Goal: Information Seeking & Learning: Learn about a topic

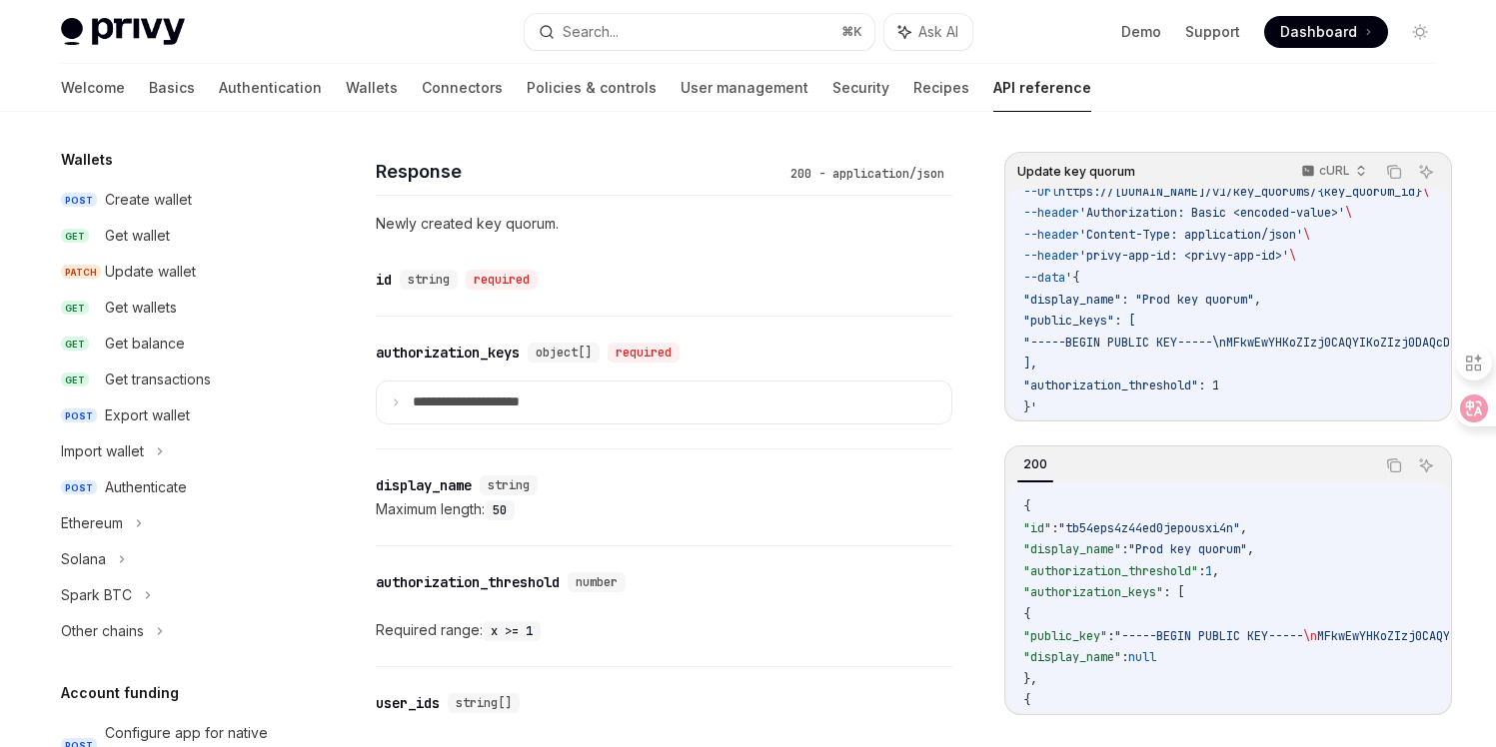
scroll to position [164, 0]
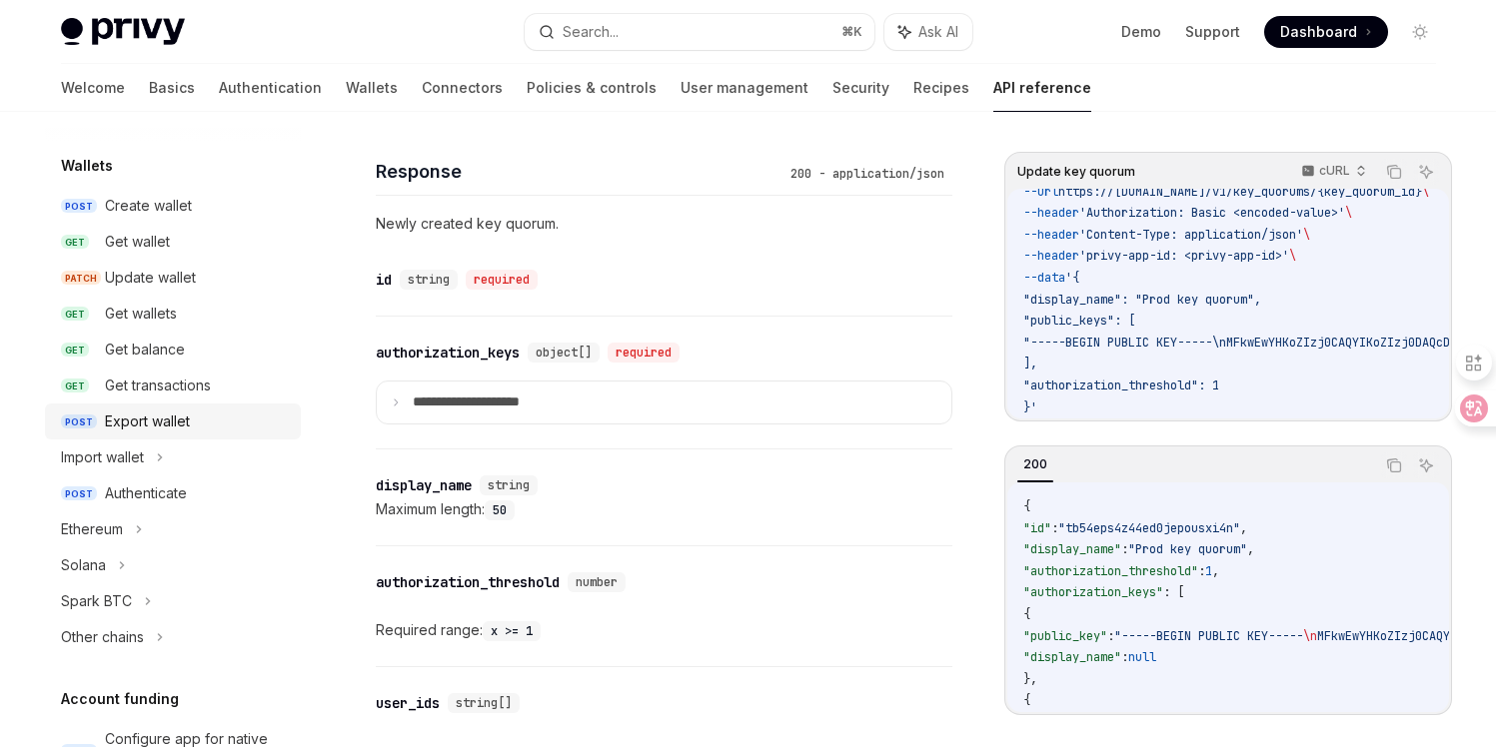
click at [184, 423] on div "Export wallet" at bounding box center [147, 422] width 85 height 24
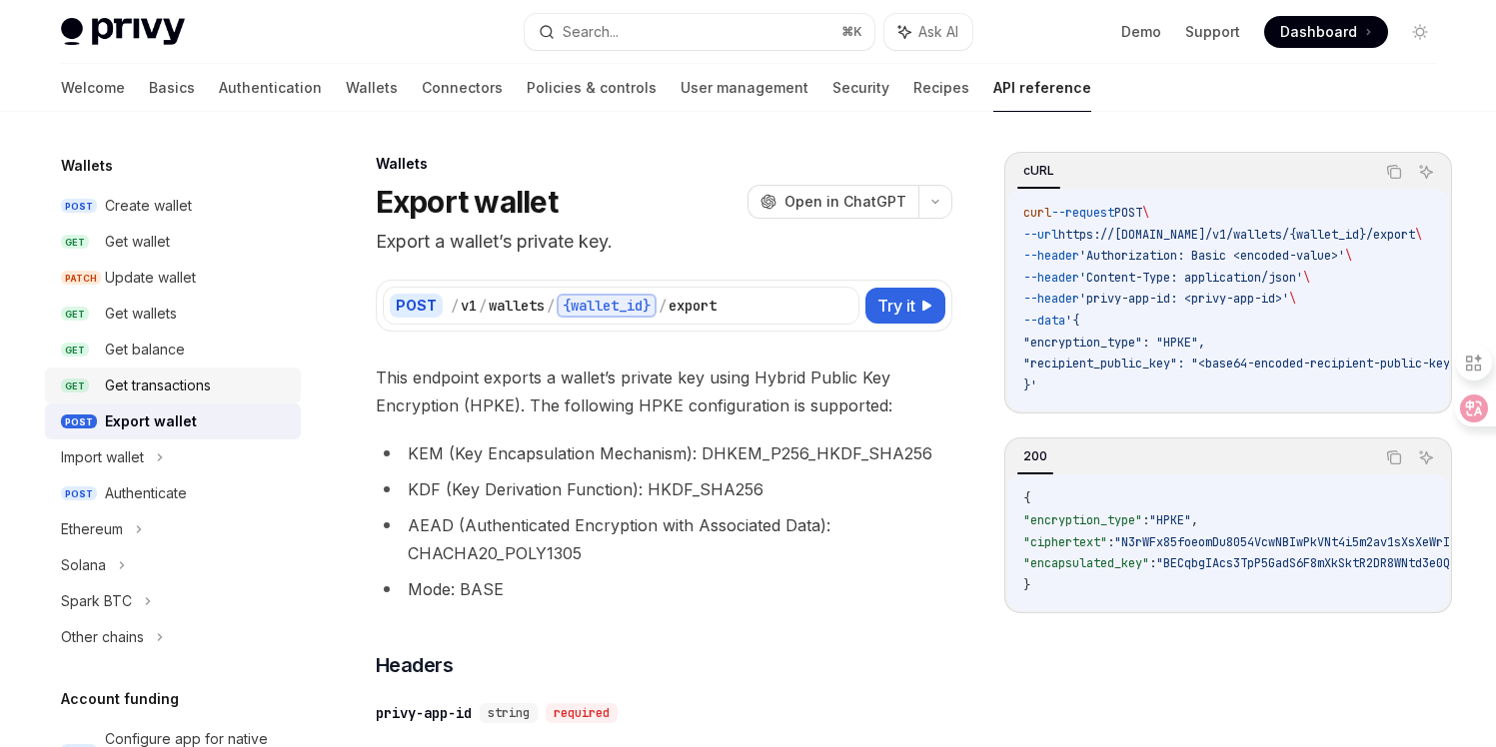
click at [194, 386] on div "Get transactions" at bounding box center [158, 386] width 106 height 24
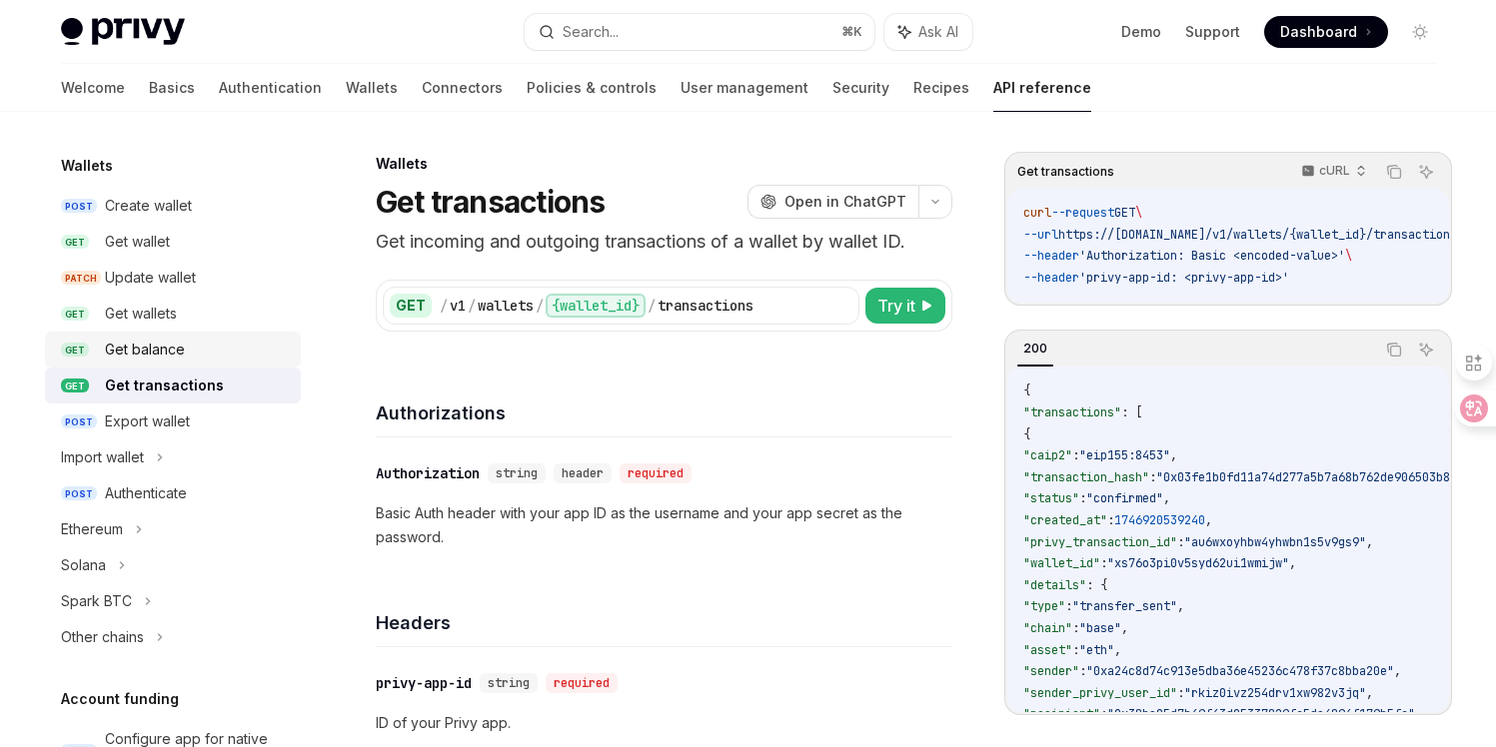
click at [191, 358] on div "Get balance" at bounding box center [197, 350] width 184 height 24
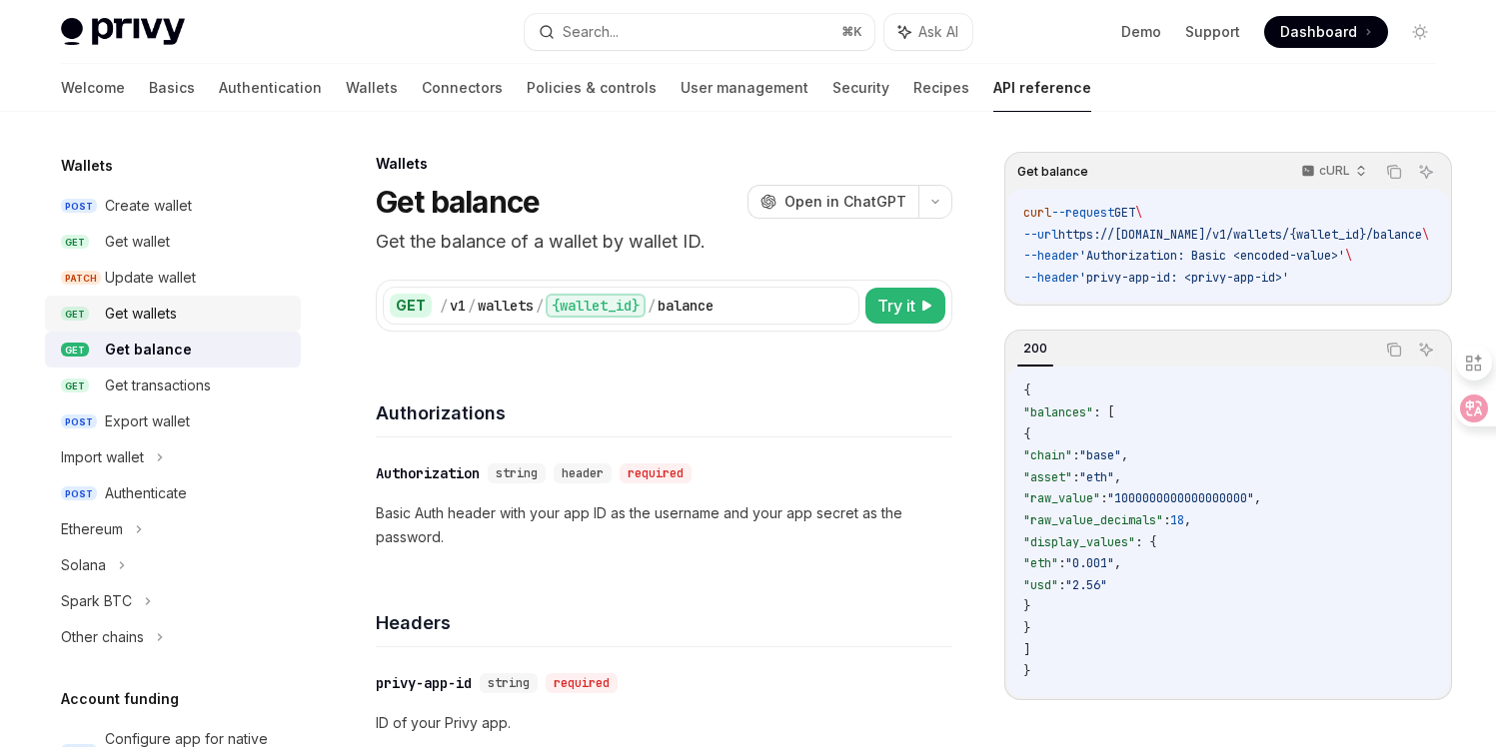
click at [191, 328] on link "GET Get wallets" at bounding box center [173, 314] width 256 height 36
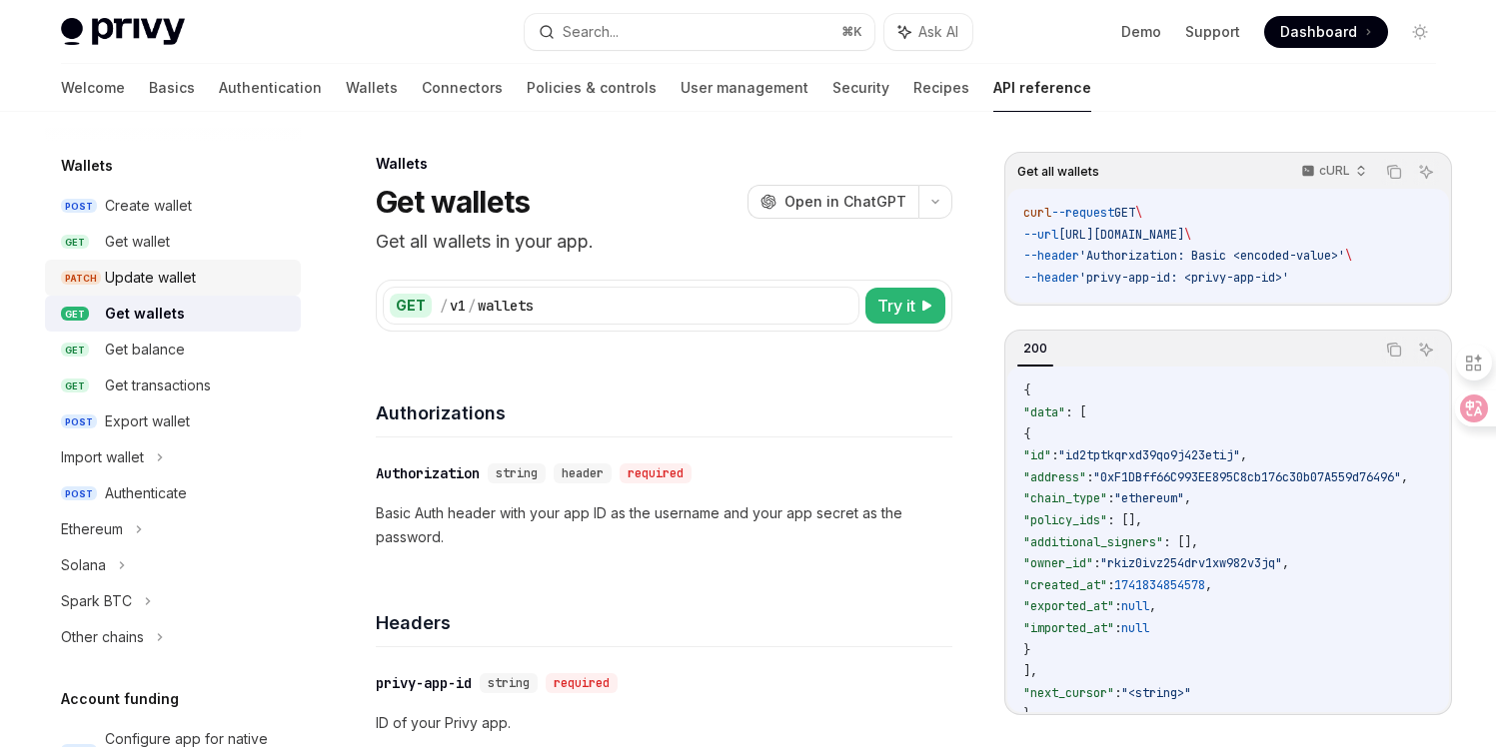
click at [182, 289] on div "Update wallet" at bounding box center [150, 278] width 91 height 24
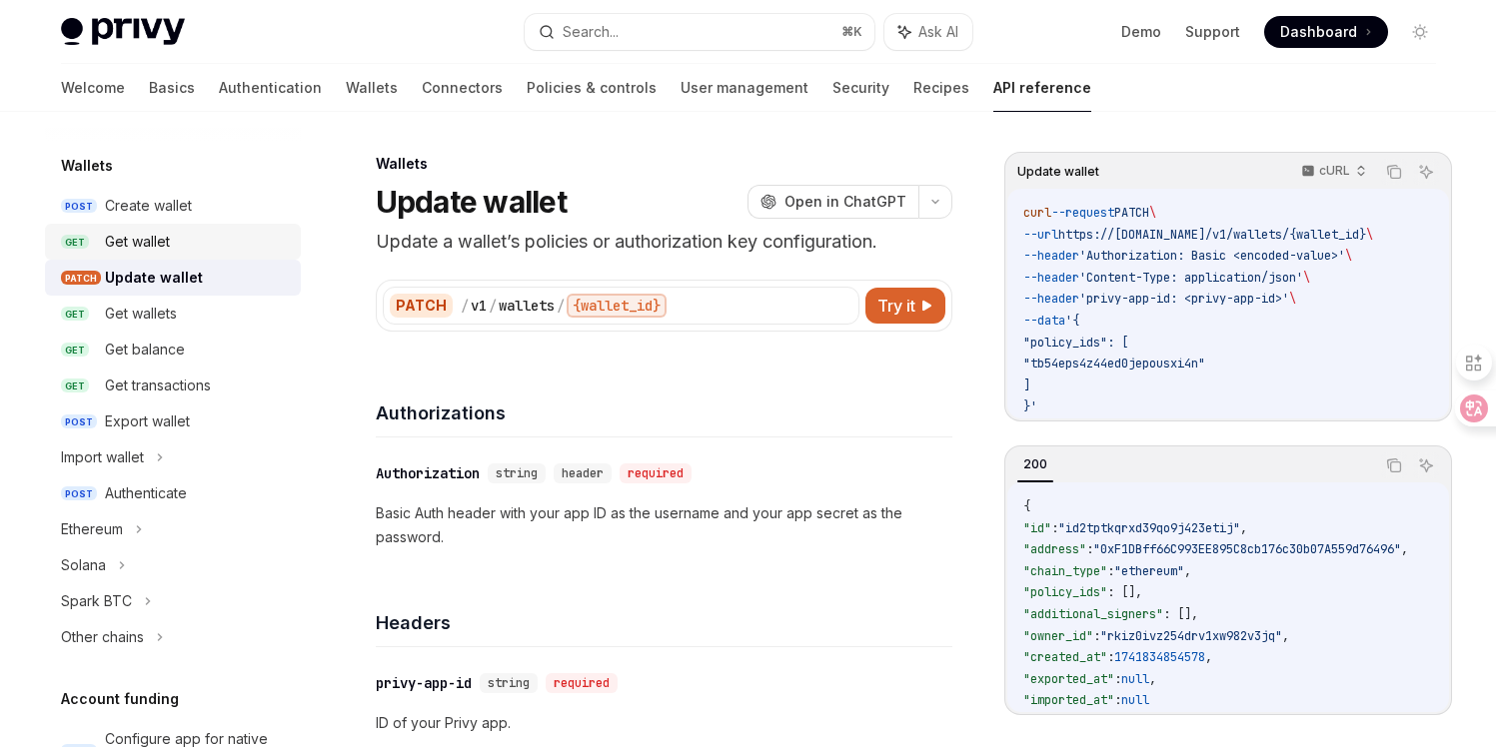
click at [182, 240] on div "Get wallet" at bounding box center [197, 242] width 184 height 24
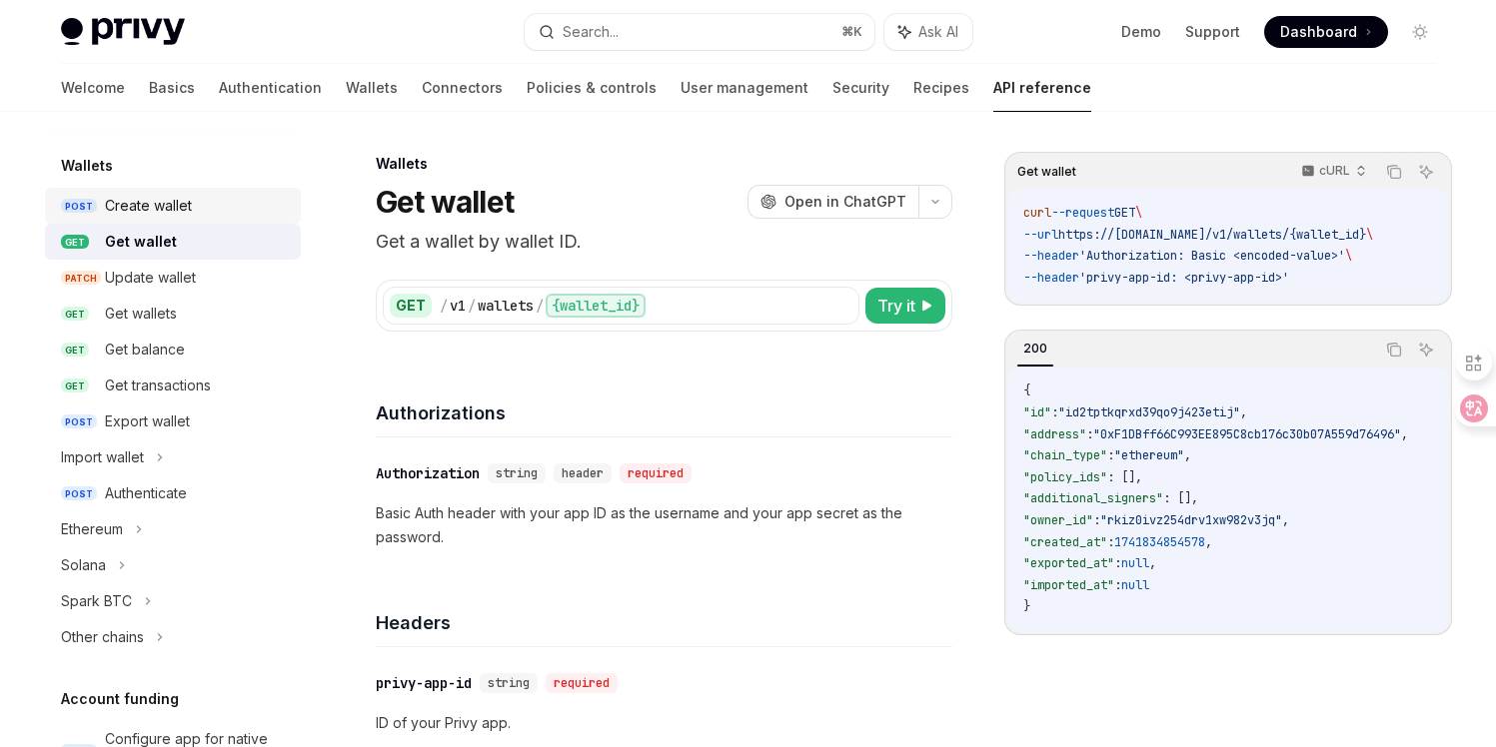
click at [185, 213] on div "Create wallet" at bounding box center [148, 206] width 87 height 24
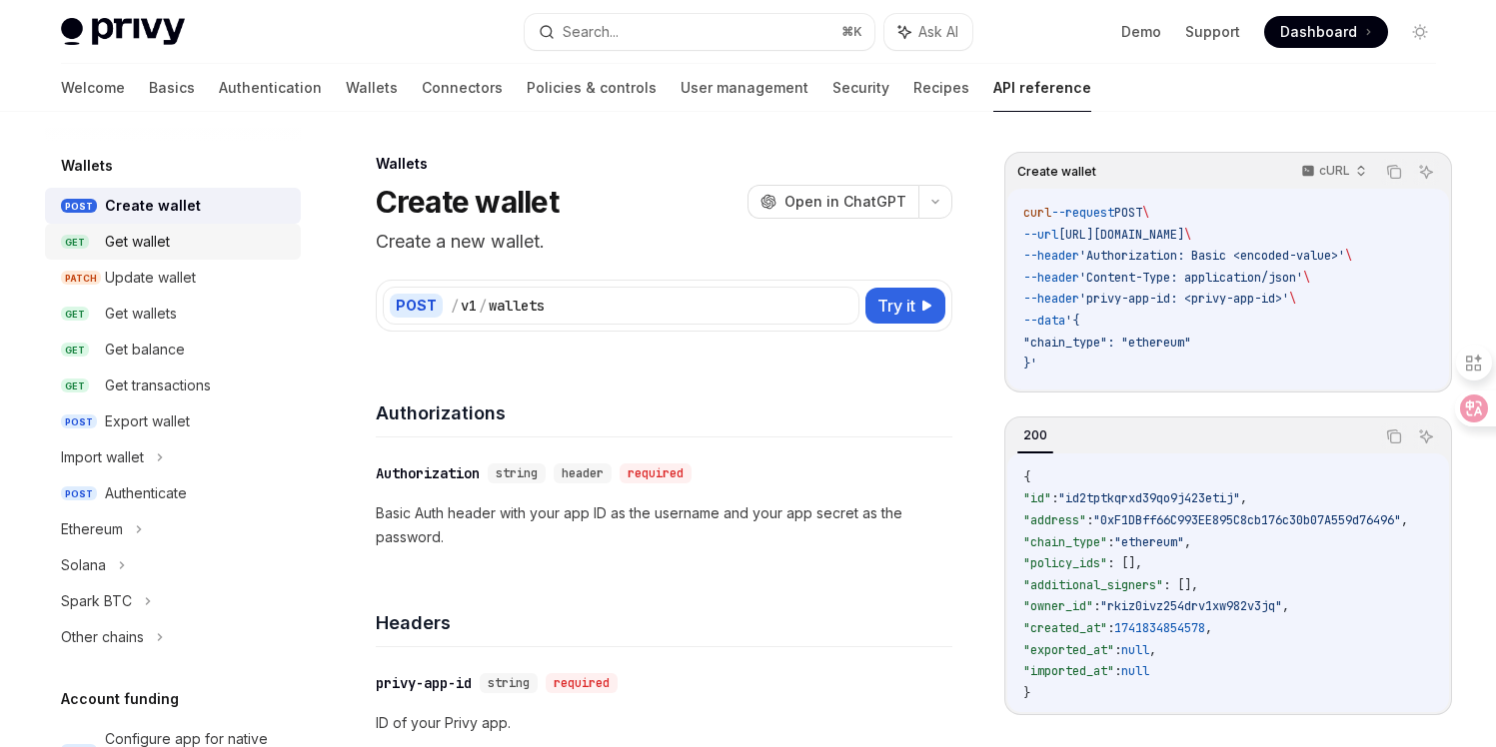
click at [188, 245] on div "Get wallet" at bounding box center [197, 242] width 184 height 24
click at [185, 253] on div "Get wallet" at bounding box center [197, 242] width 184 height 24
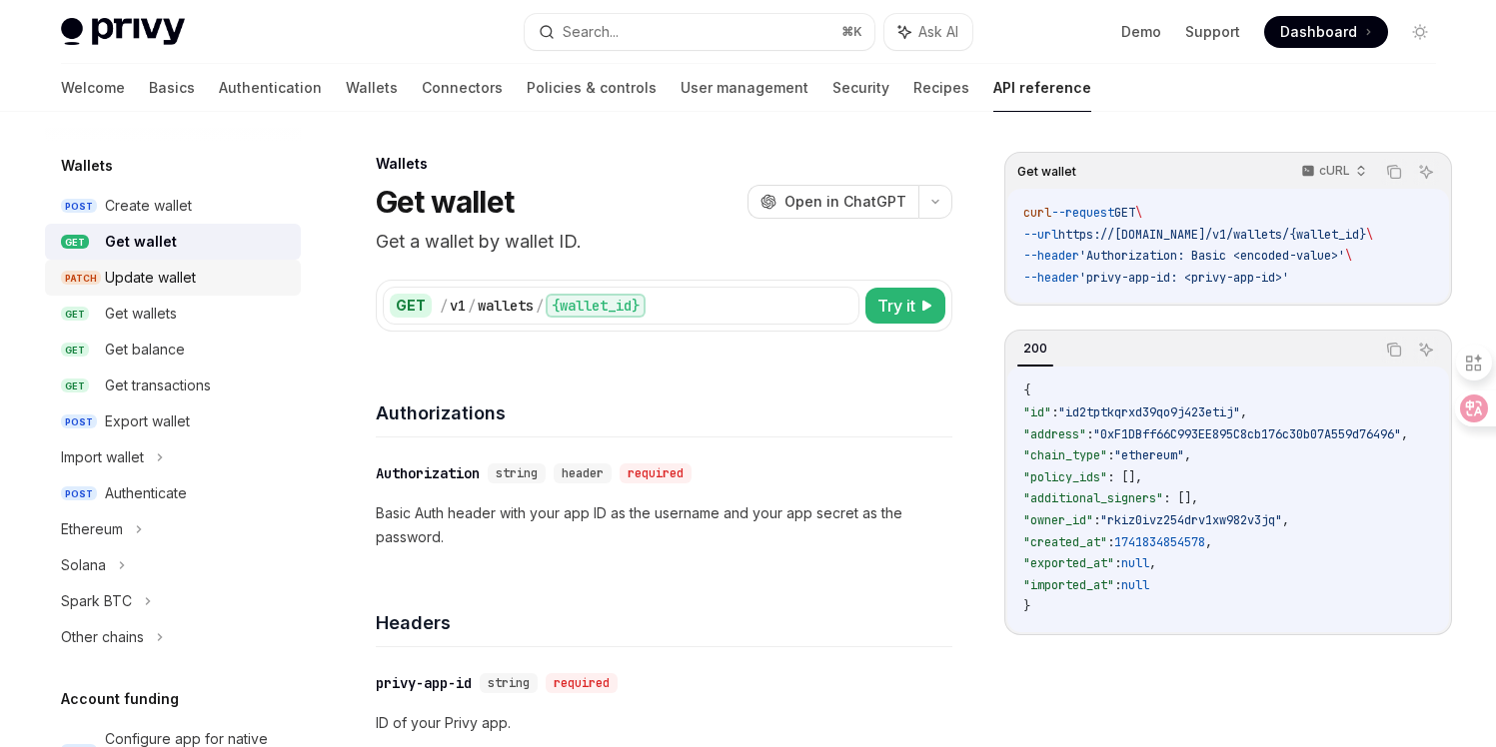
click at [183, 281] on div "Update wallet" at bounding box center [150, 278] width 91 height 24
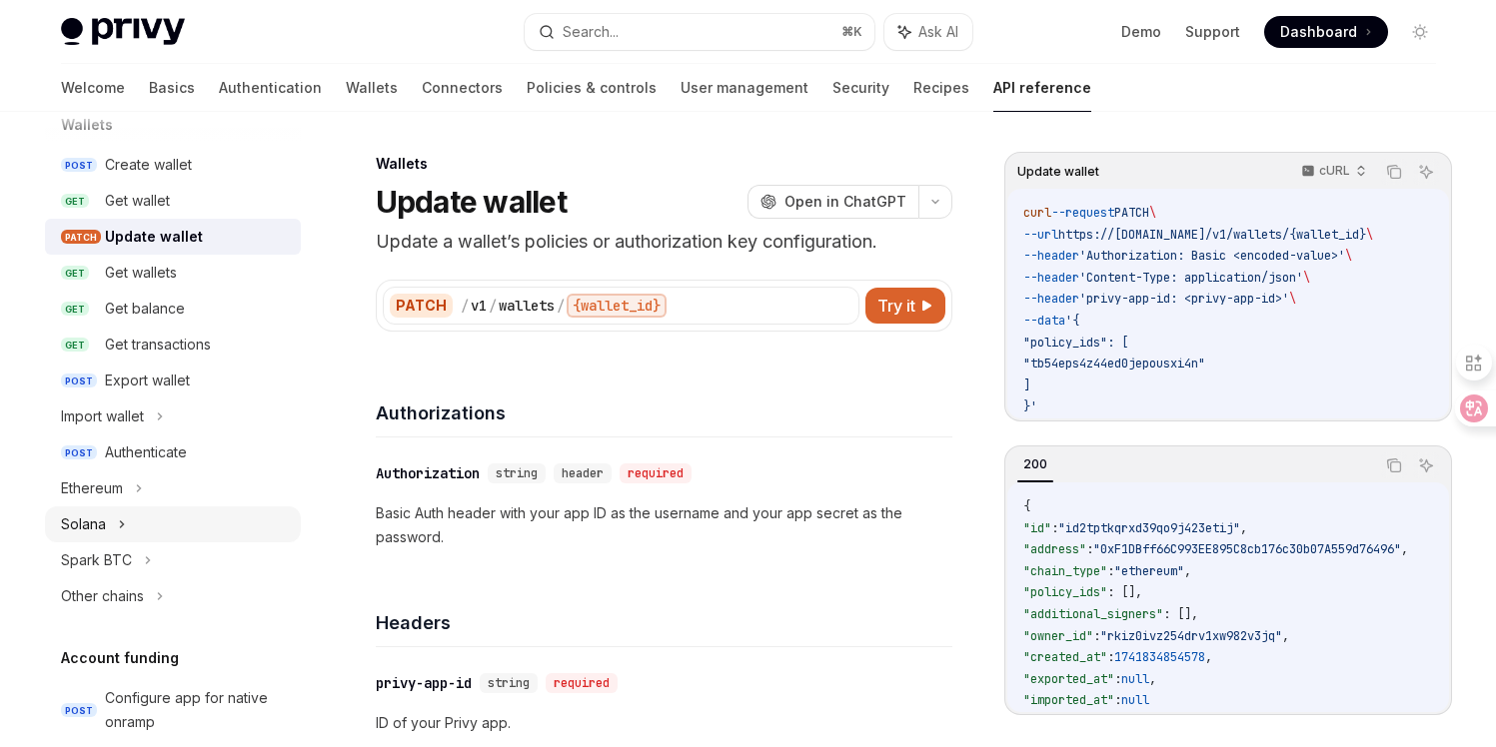
scroll to position [206, 0]
click at [144, 495] on div "Ethereum" at bounding box center [173, 488] width 256 height 36
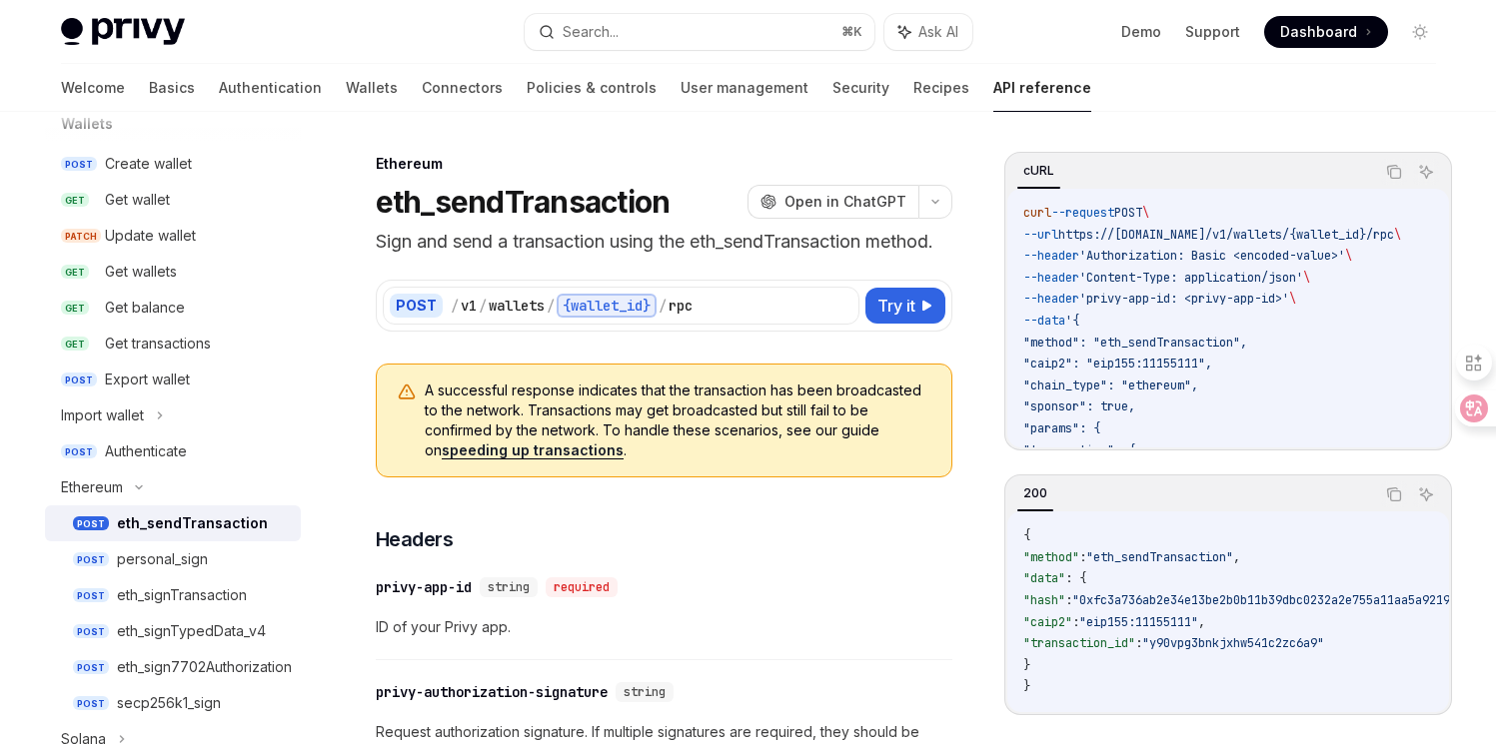
click at [153, 525] on div "eth_sendTransaction" at bounding box center [192, 524] width 151 height 24
click at [157, 550] on div "personal_sign" at bounding box center [162, 559] width 91 height 24
click at [157, 584] on div "eth_signTransaction" at bounding box center [182, 595] width 130 height 24
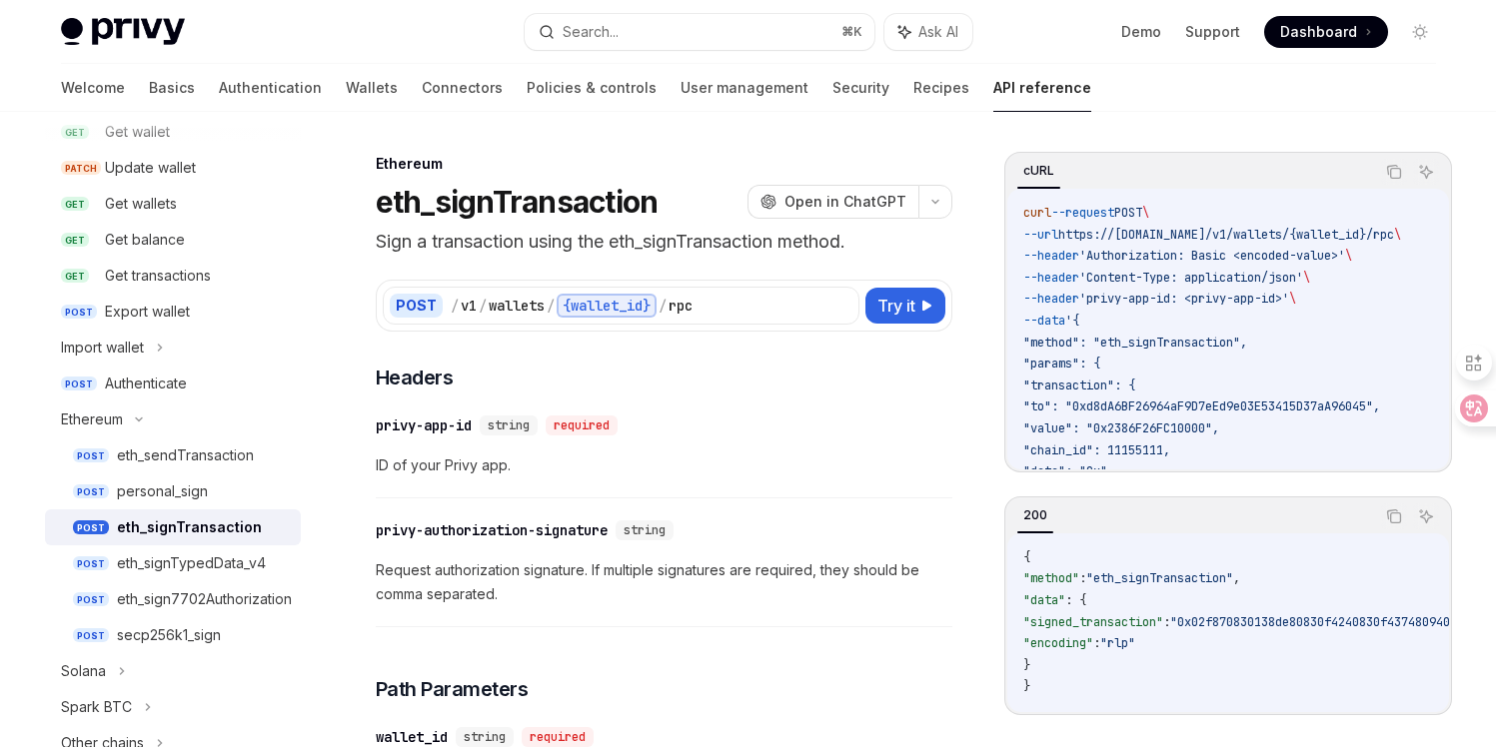
scroll to position [277, 0]
click at [132, 659] on div "Solana" at bounding box center [173, 668] width 256 height 36
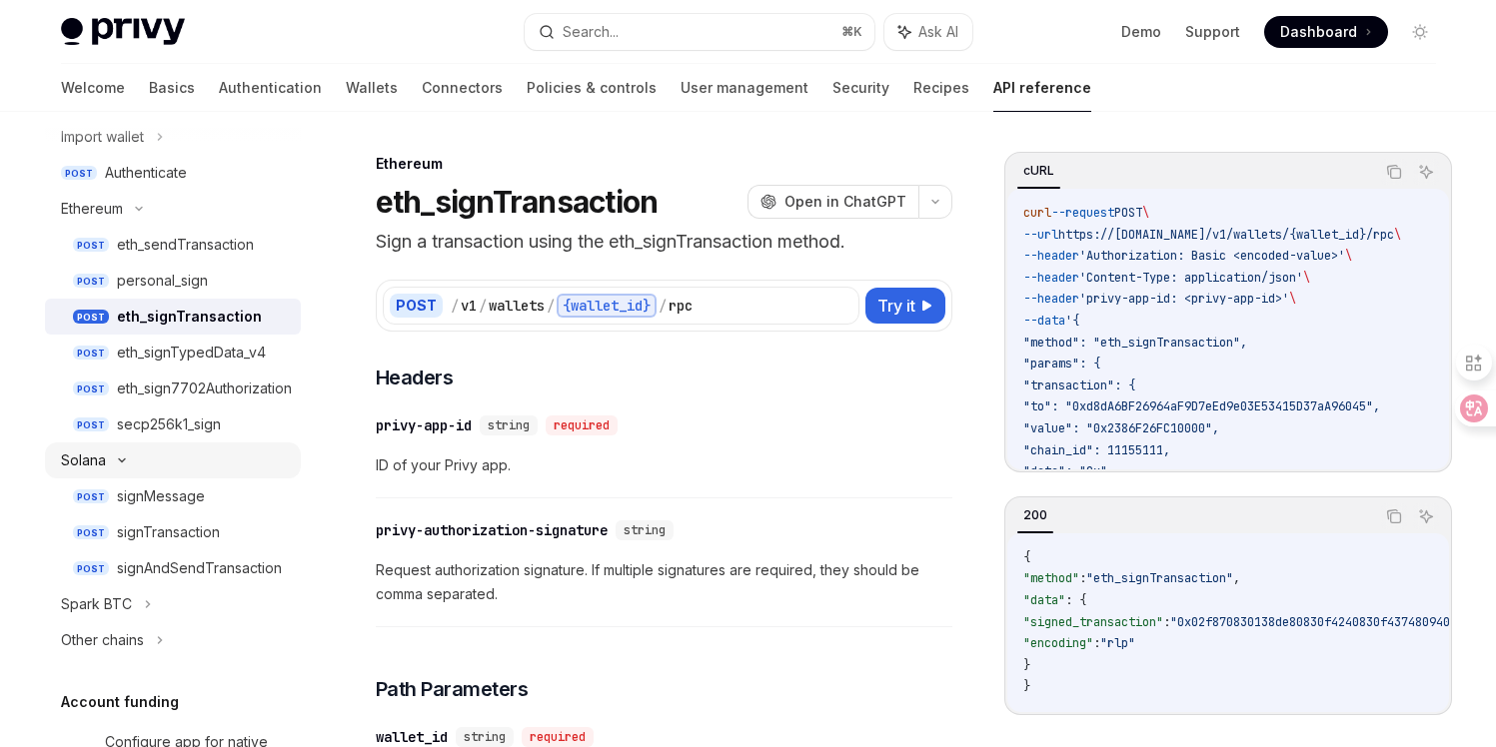
scroll to position [504, 0]
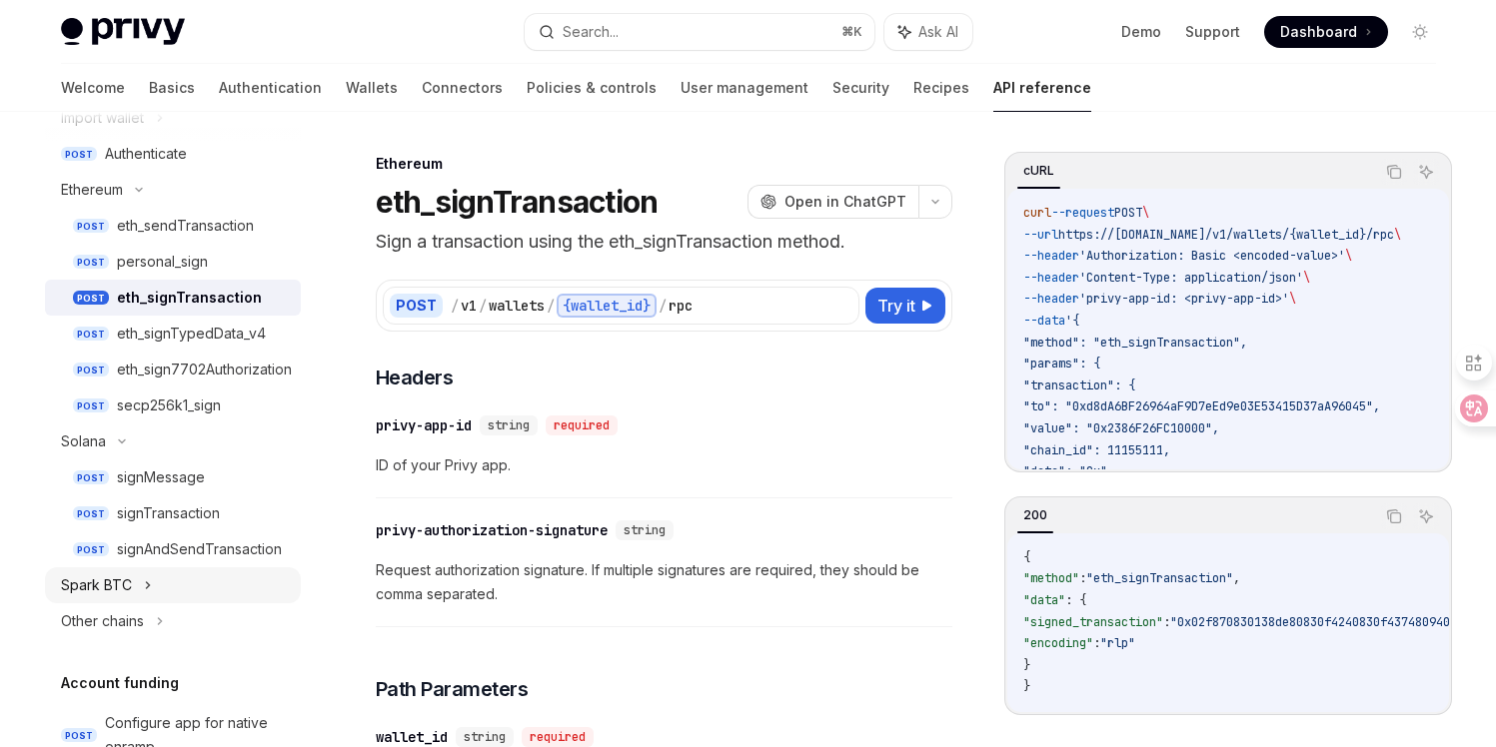
click at [134, 597] on div "Spark BTC" at bounding box center [173, 585] width 256 height 36
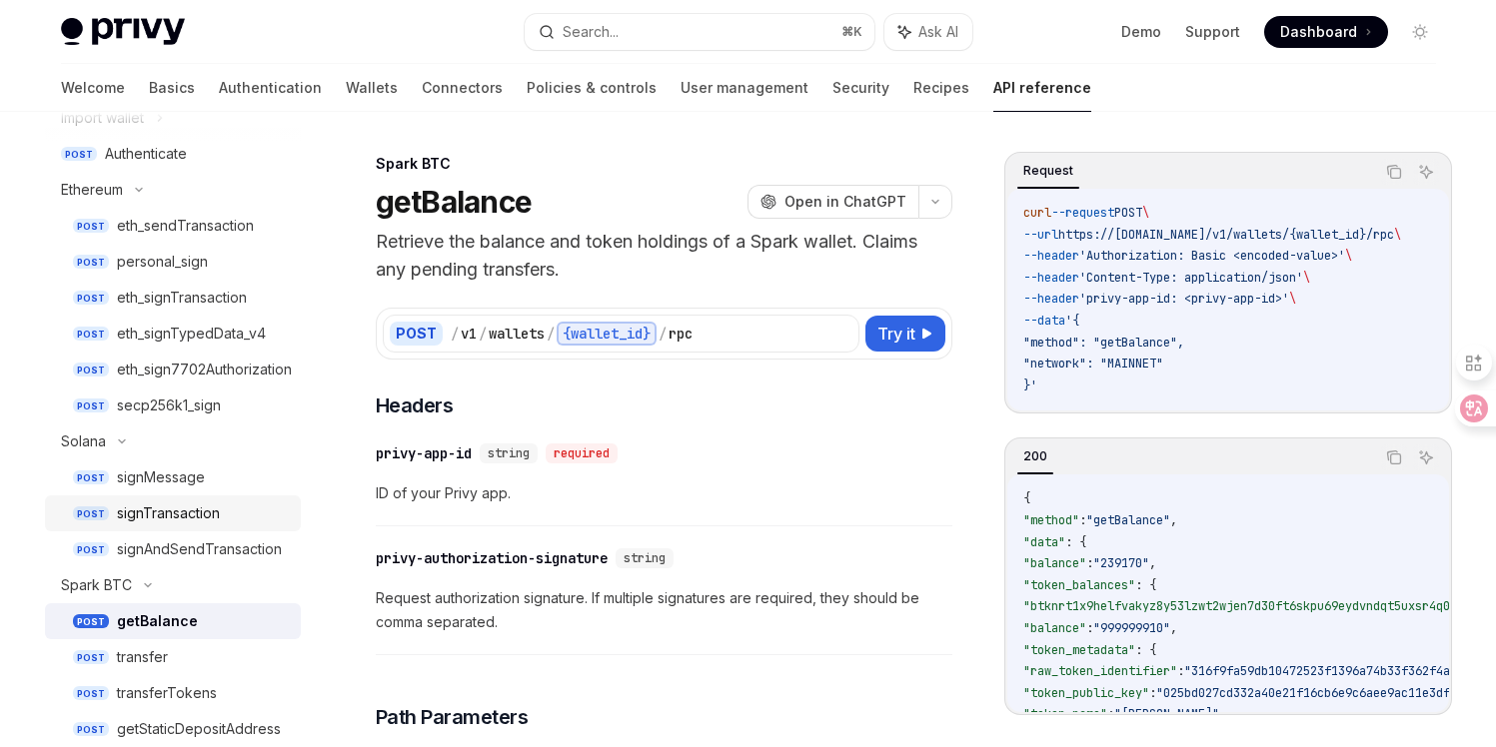
click at [150, 517] on div "signTransaction" at bounding box center [168, 514] width 103 height 24
click at [158, 473] on div "signMessage" at bounding box center [161, 478] width 88 height 24
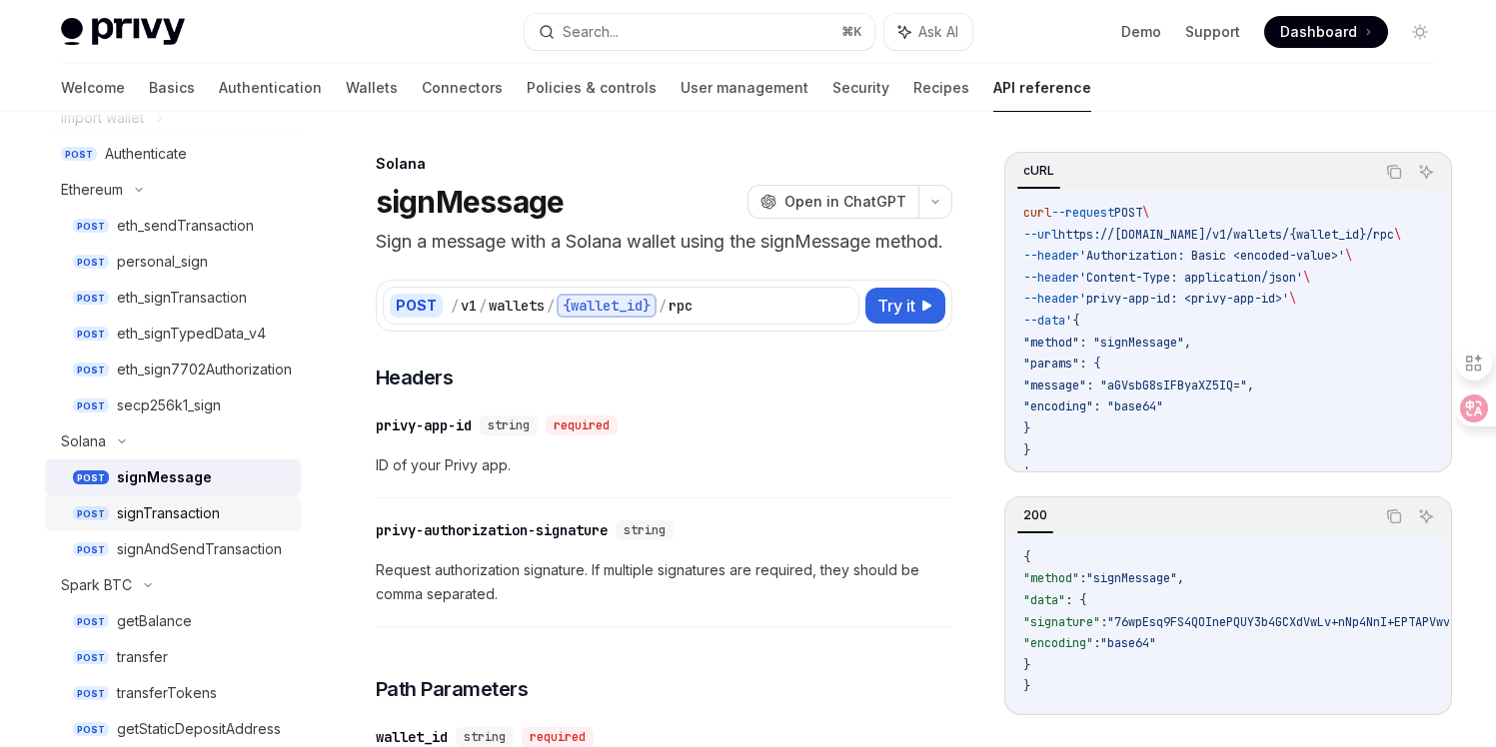
click at [168, 508] on div "signTransaction" at bounding box center [168, 514] width 103 height 24
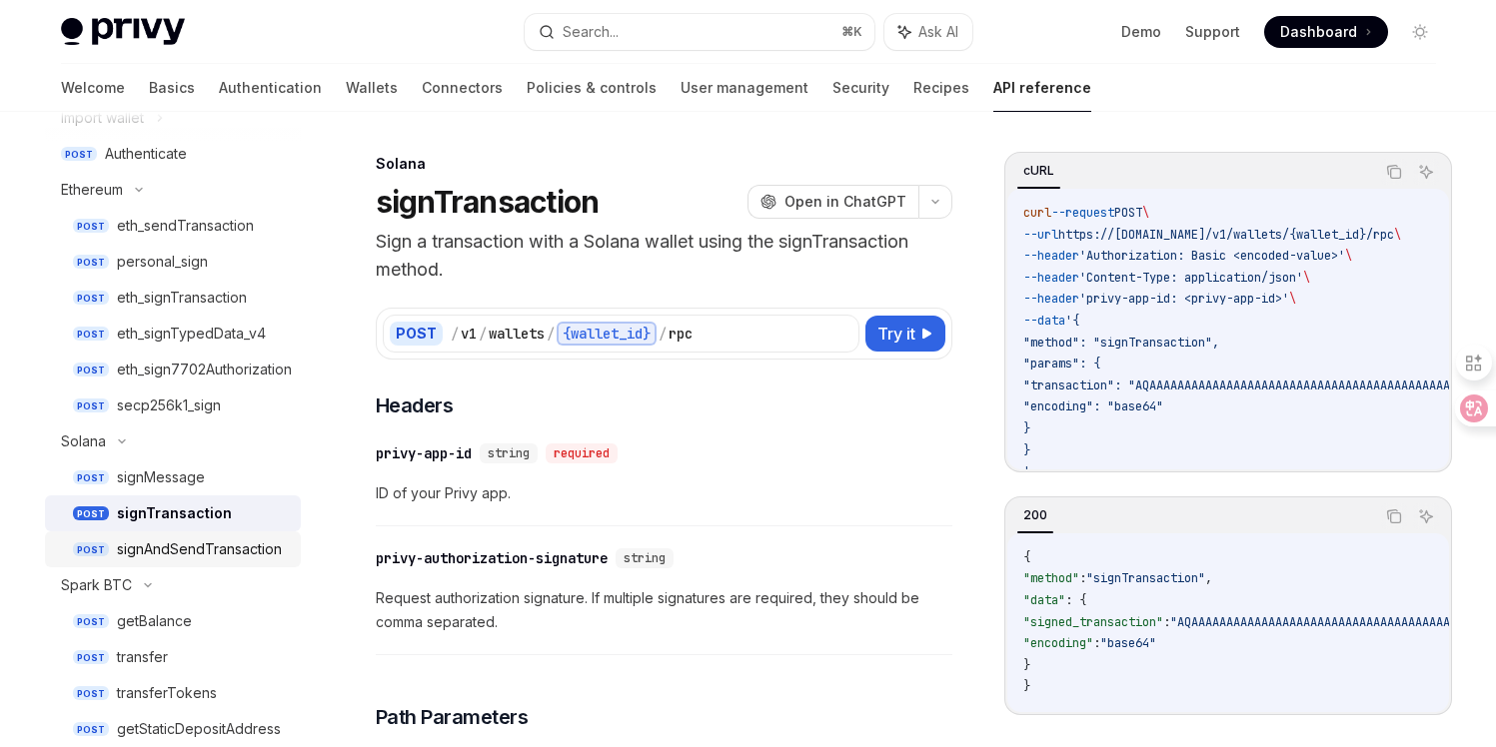
click at [170, 540] on div "signAndSendTransaction" at bounding box center [199, 549] width 165 height 24
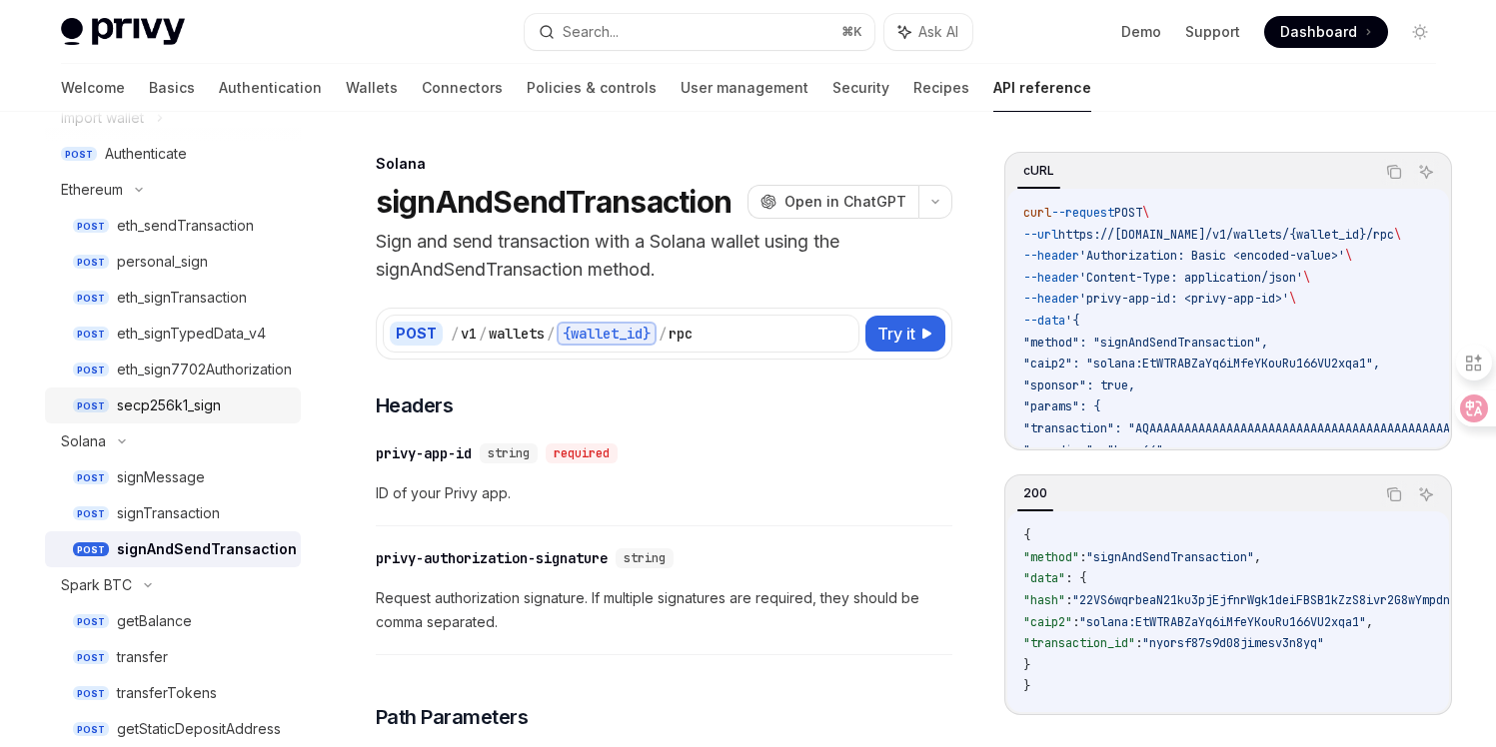
click at [169, 411] on div "secp256k1_sign" at bounding box center [169, 406] width 104 height 24
click at [172, 375] on div "eth_sign7702Authorization" at bounding box center [204, 370] width 175 height 24
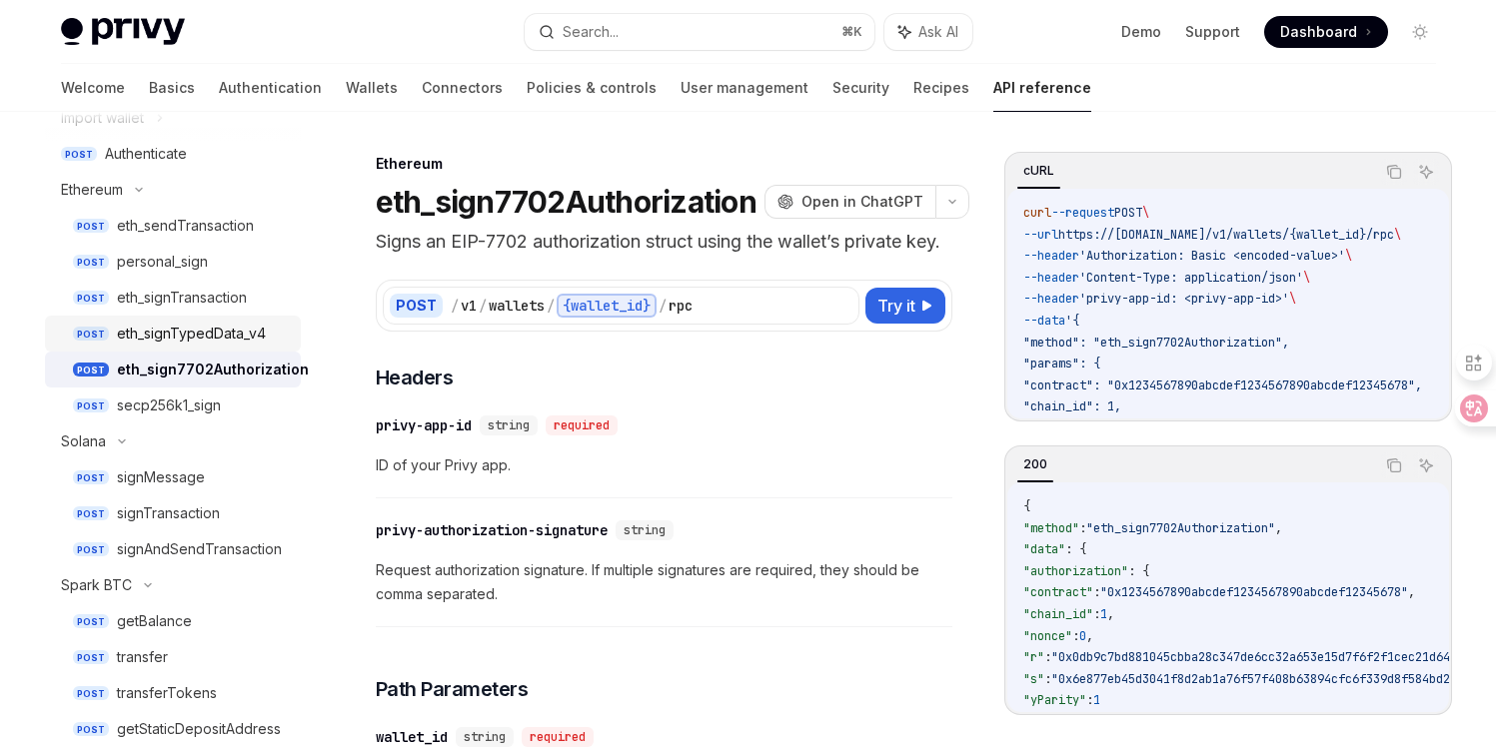
click at [172, 344] on div "eth_signTypedData_v4" at bounding box center [191, 334] width 149 height 24
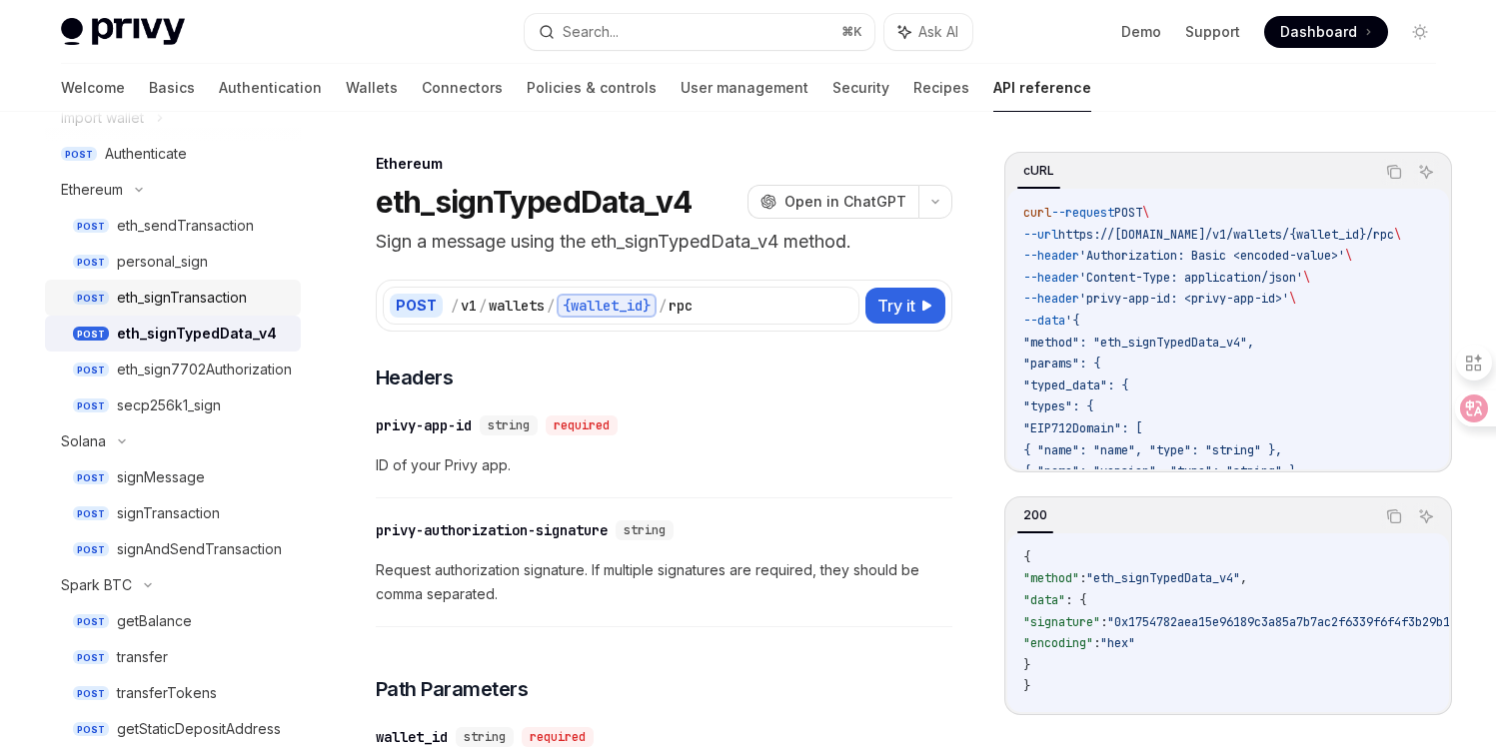
click at [173, 293] on div "eth_signTransaction" at bounding box center [182, 298] width 130 height 24
type textarea "*"
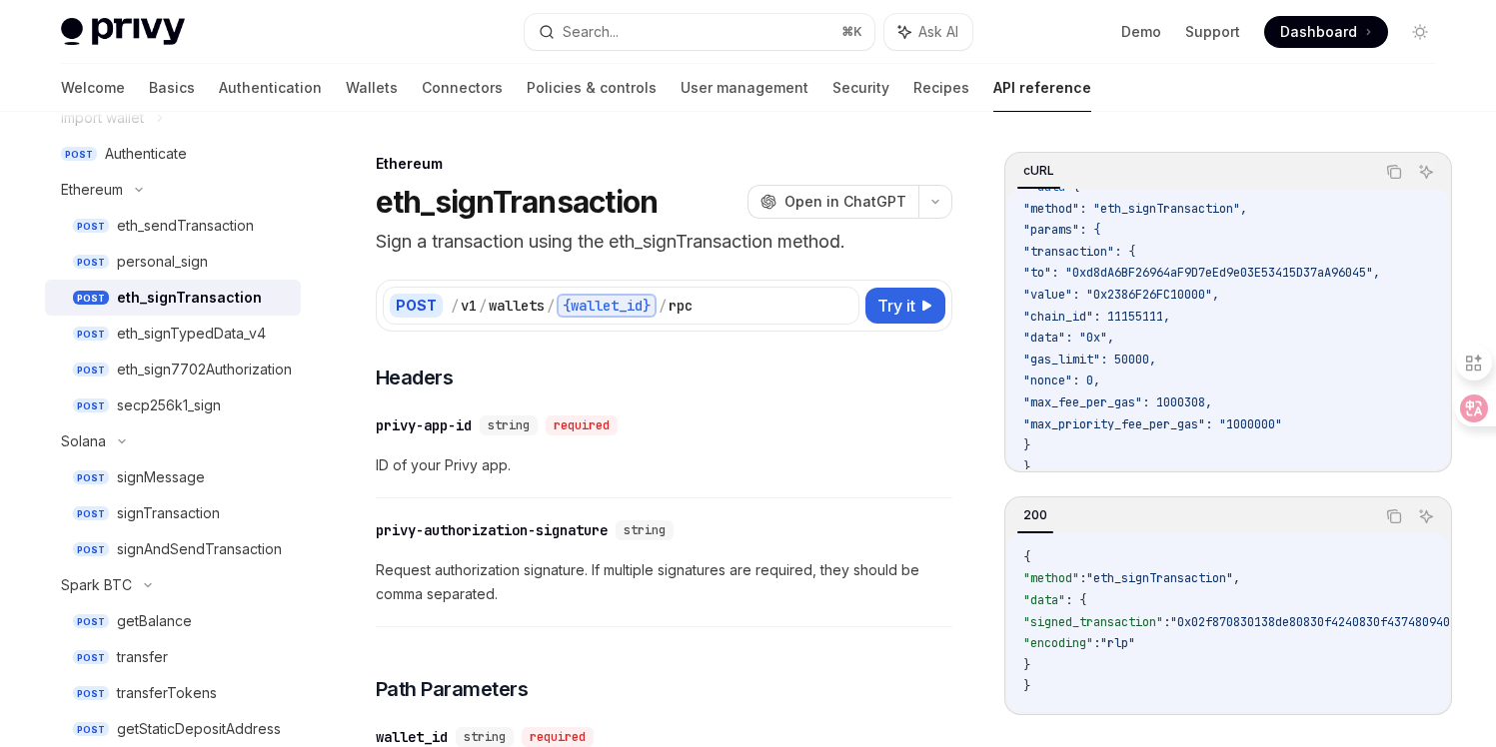
scroll to position [181, 0]
